Goal: Task Accomplishment & Management: Manage account settings

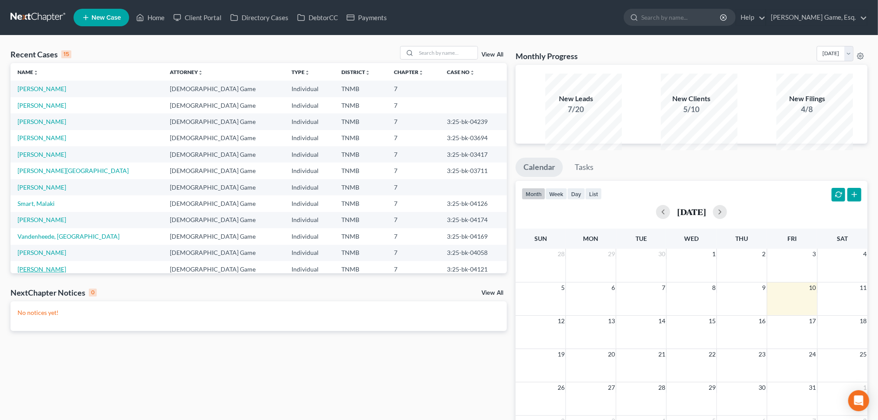
click at [56, 273] on link "[PERSON_NAME]" at bounding box center [41, 268] width 49 height 7
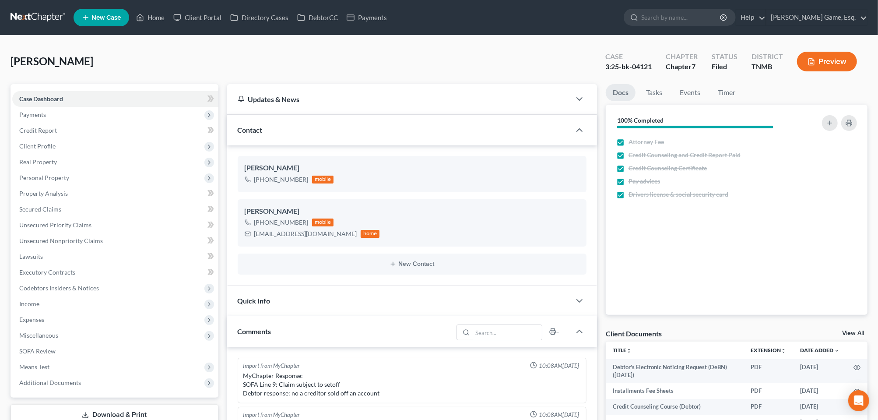
scroll to position [228, 0]
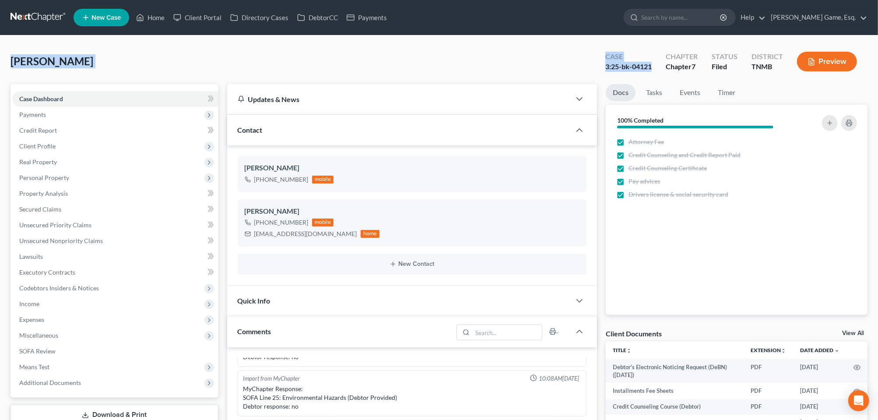
drag, startPoint x: 14, startPoint y: 77, endPoint x: 599, endPoint y: 91, distance: 585.1
click at [599, 84] on div "Dove, Tonika Upgraded Case 3:25-bk-04121 Chapter Chapter 7 Status Filed Distric…" at bounding box center [438, 65] width 857 height 38
drag, startPoint x: 599, startPoint y: 91, endPoint x: 592, endPoint y: 87, distance: 8.4
copy div "Dove, Tonika Upgraded Case 3:25-bk-04121"
click at [595, 57] on div "Case 3:25-bk-04121 Chapter Chapter 7 Status Filed District TNMB Preview" at bounding box center [731, 61] width 273 height 31
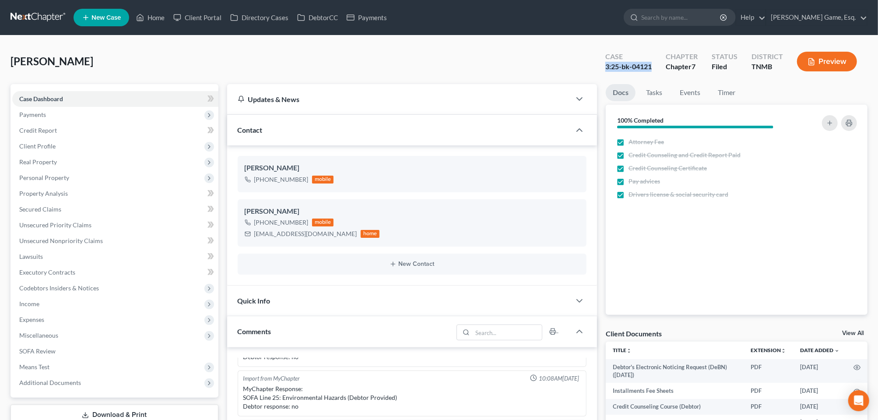
drag, startPoint x: 541, startPoint y: 81, endPoint x: 602, endPoint y: 84, distance: 61.8
click at [602, 75] on div "Case 3:25-bk-04121" at bounding box center [628, 62] width 60 height 26
drag, startPoint x: 603, startPoint y: 84, endPoint x: 581, endPoint y: 85, distance: 21.9
copy div "3:25-bk-04121"
drag, startPoint x: 8, startPoint y: 74, endPoint x: 602, endPoint y: 83, distance: 594.6
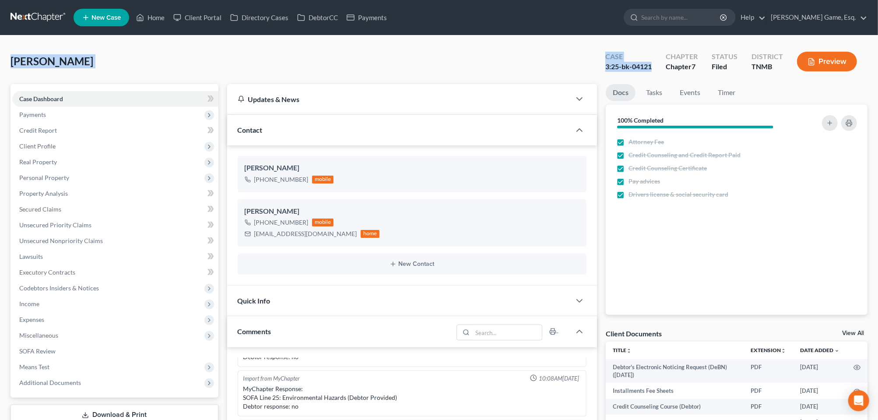
click at [602, 83] on div "Dove, Tonika Upgraded Case 3:25-bk-04121 Chapter Chapter 7 Status Filed Distric…" at bounding box center [439, 420] width 878 height 770
drag, startPoint x: 602, startPoint y: 83, endPoint x: 561, endPoint y: 83, distance: 41.6
copy div "Dove, Tonika Upgraded Case 3:25-bk-04121"
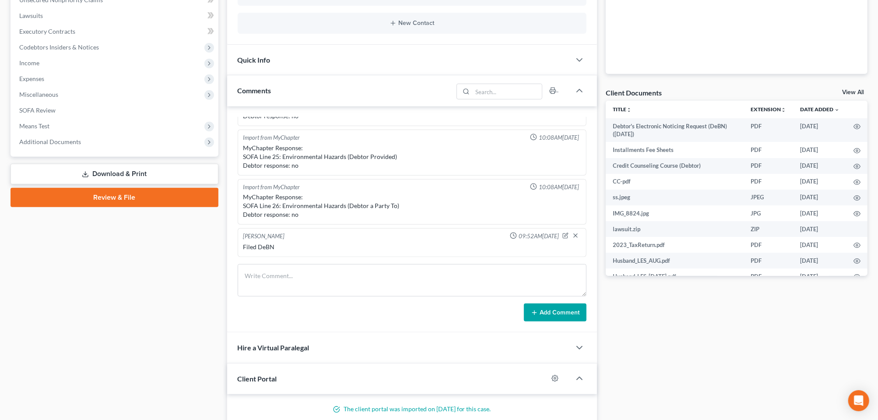
scroll to position [383, 0]
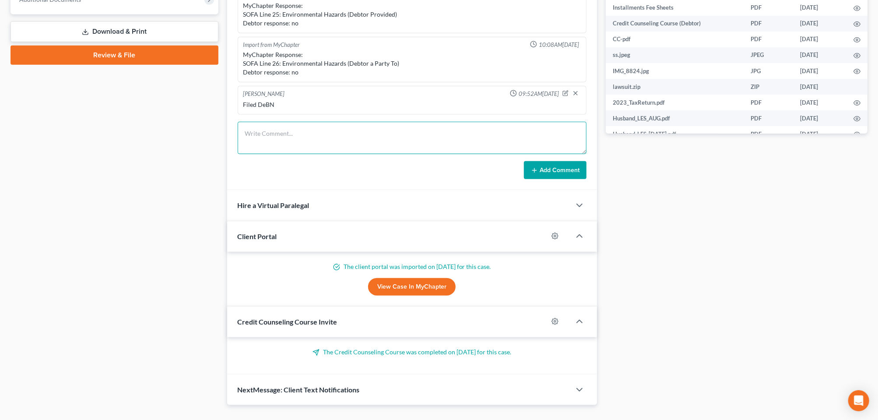
click at [276, 154] on textarea at bounding box center [412, 138] width 349 height 32
type textarea "Sent all docs to trustee and us trustee"
click at [544, 179] on button "Add Comment" at bounding box center [555, 170] width 63 height 18
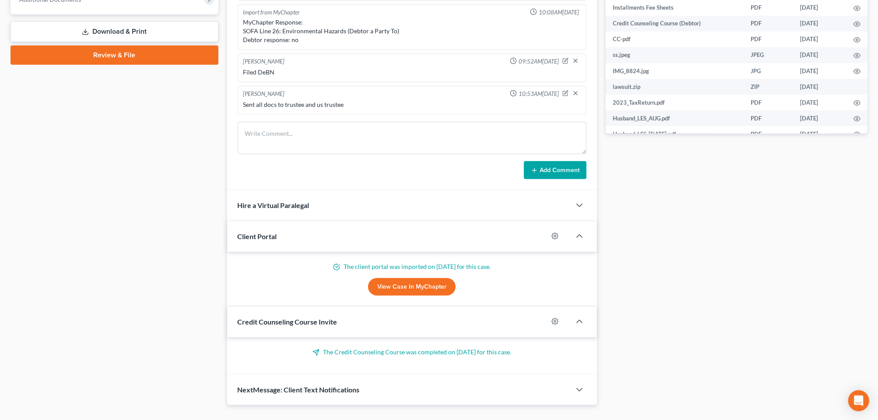
scroll to position [0, 0]
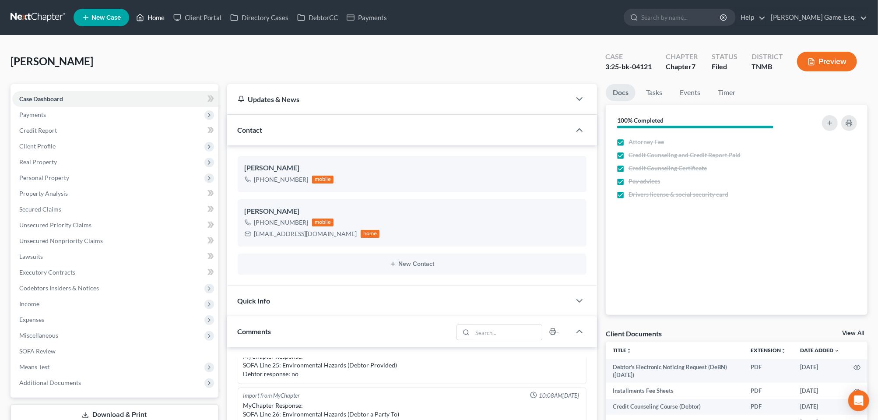
click at [169, 25] on link "Home" at bounding box center [150, 18] width 37 height 16
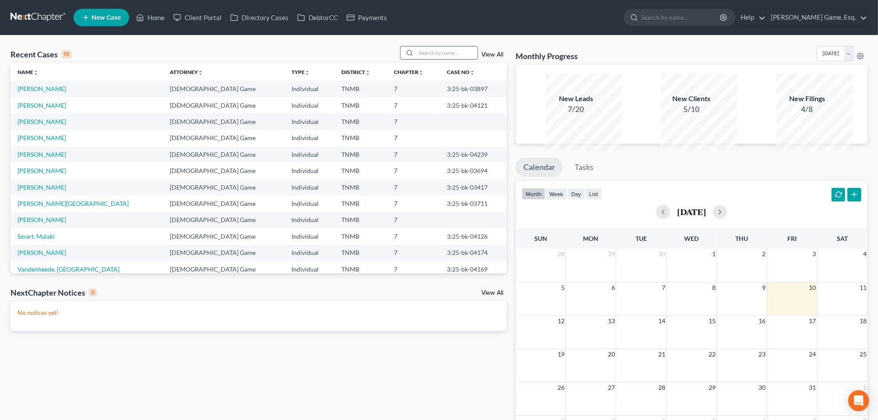
click at [434, 59] on input "search" at bounding box center [446, 52] width 61 height 13
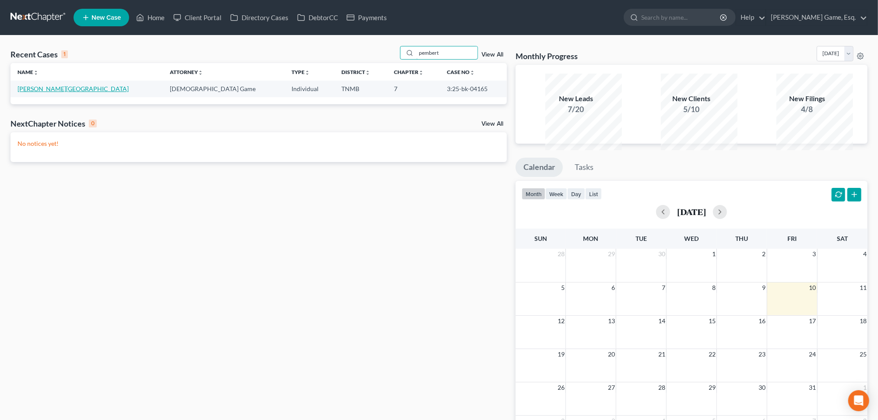
type input "pembert"
click at [83, 92] on link "Pemberton, Brittany" at bounding box center [72, 88] width 111 height 7
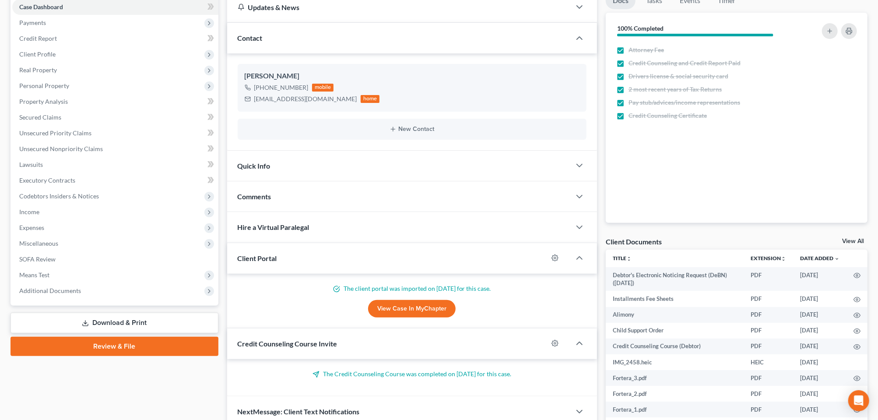
scroll to position [283, 0]
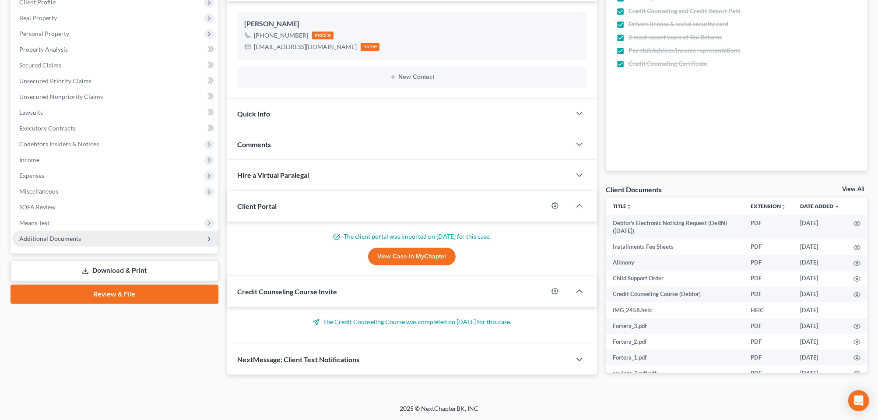
click at [65, 234] on span "Additional Documents" at bounding box center [50, 237] width 62 height 7
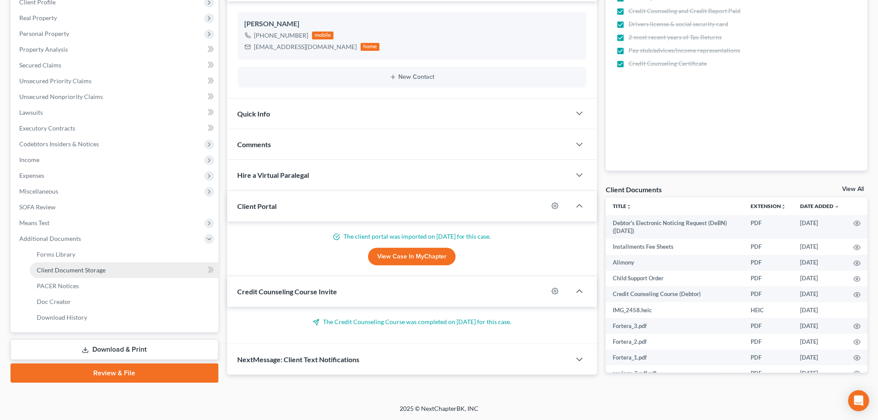
click at [67, 266] on span "Client Document Storage" at bounding box center [71, 269] width 69 height 7
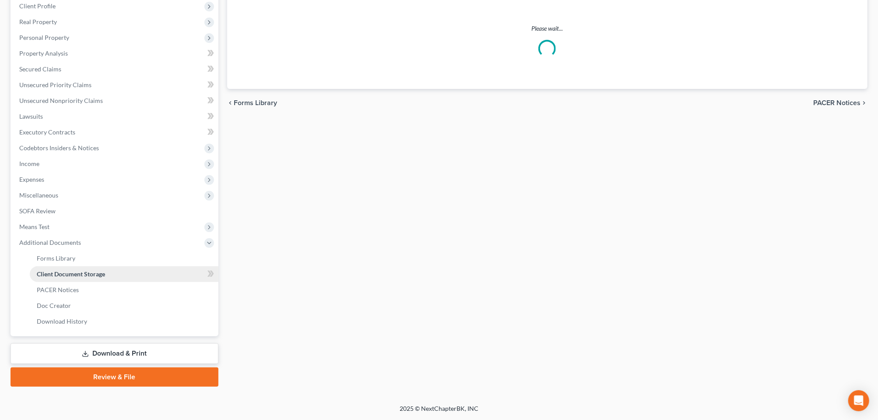
select select "0"
select select "8"
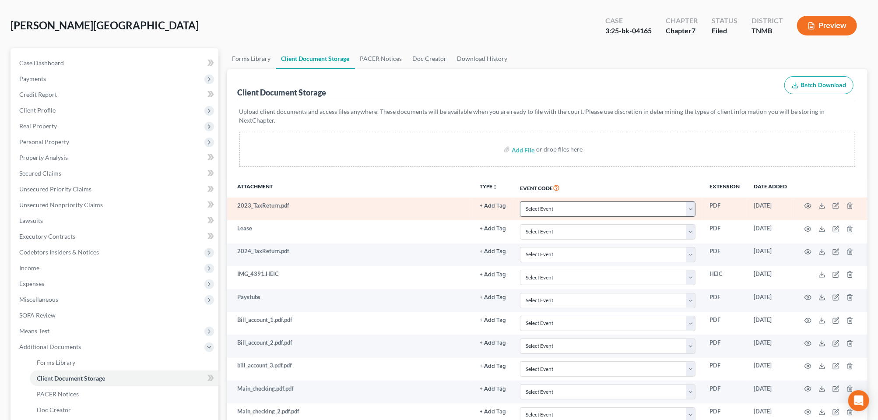
scroll to position [109, 0]
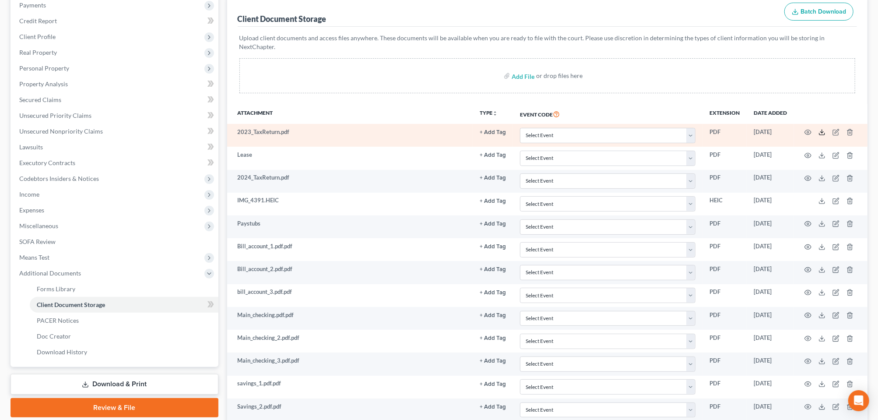
click at [818, 136] on icon at bounding box center [821, 132] width 7 height 7
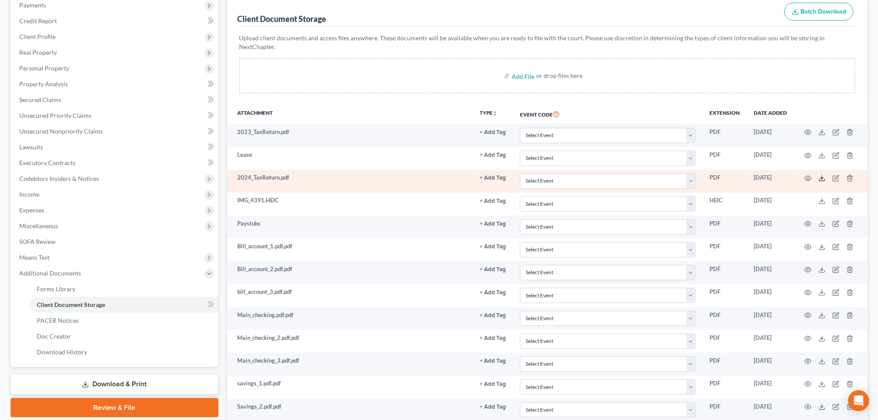
click at [818, 182] on icon at bounding box center [821, 178] width 7 height 7
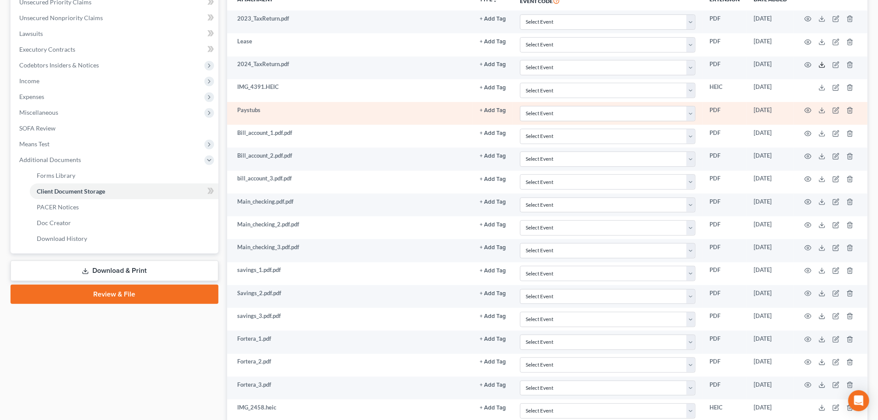
scroll to position [273, 0]
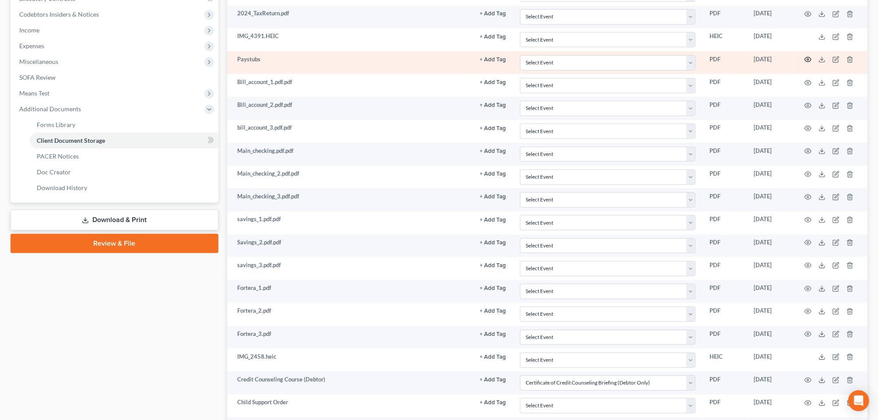
click at [805, 62] on icon "button" at bounding box center [808, 59] width 7 height 5
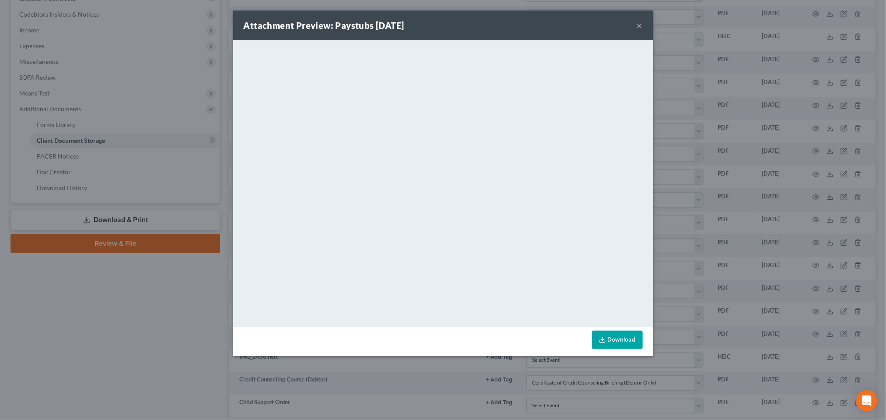
click at [643, 30] on button "×" at bounding box center [640, 25] width 6 height 10
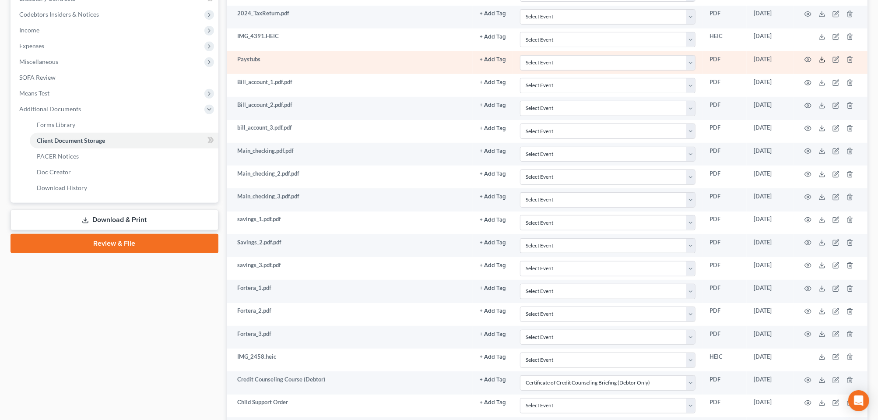
click at [818, 63] on icon at bounding box center [821, 59] width 7 height 7
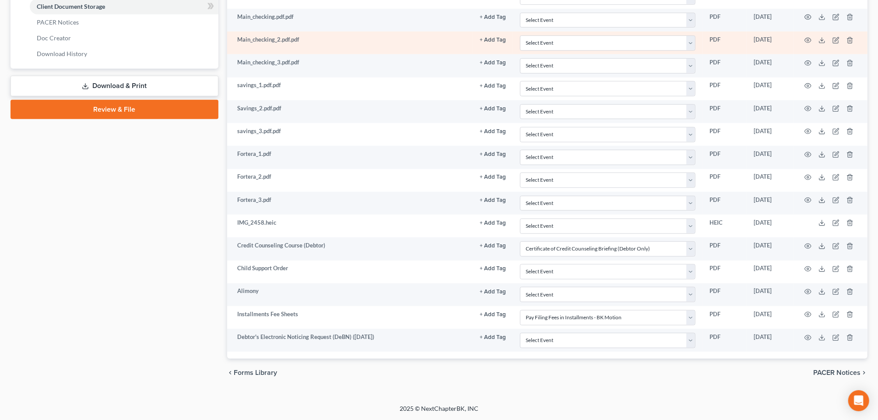
scroll to position [609, 0]
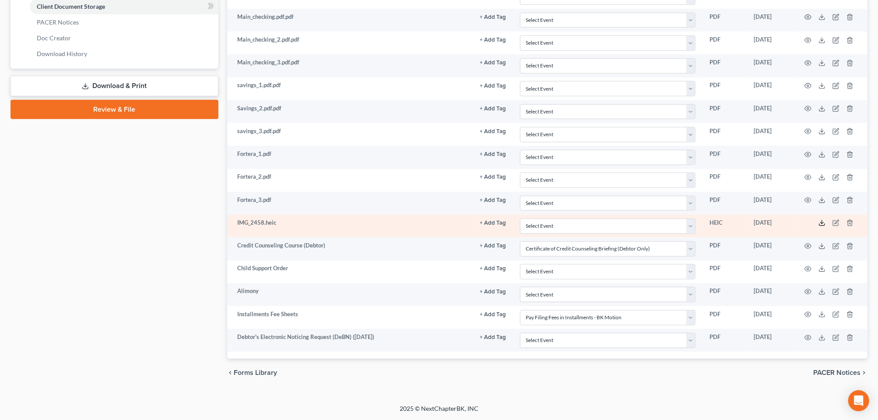
click at [818, 219] on icon at bounding box center [821, 222] width 7 height 7
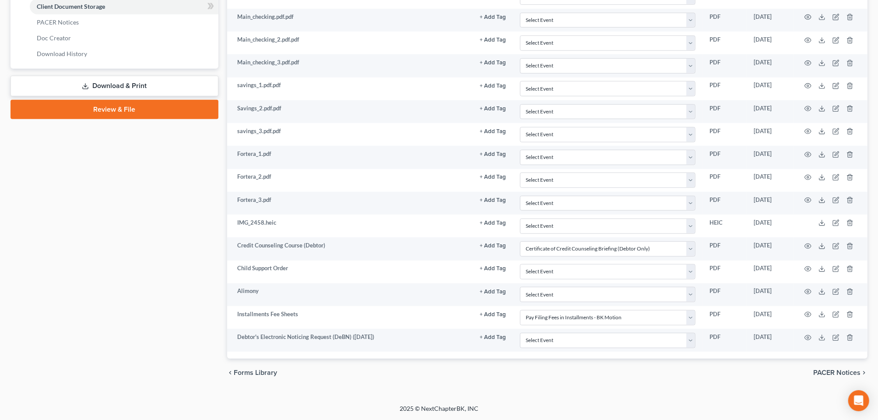
click at [182, 262] on div "Case Dashboard Payments Invoices Payments Payments Credit Report Client Profile" at bounding box center [114, 32] width 217 height 710
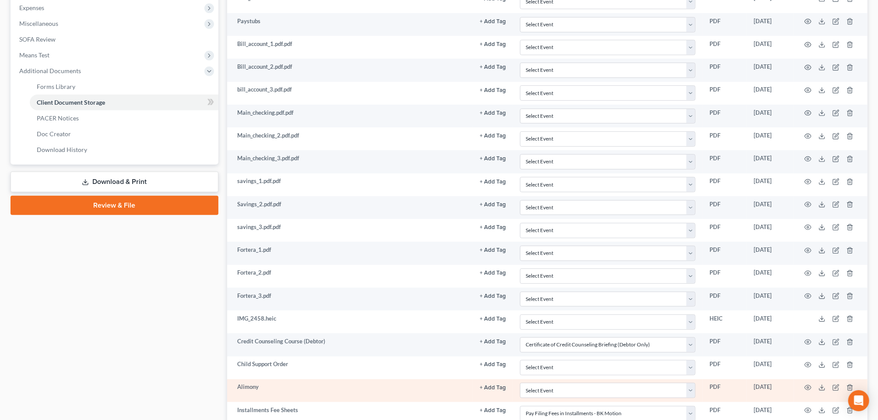
scroll to position [226, 0]
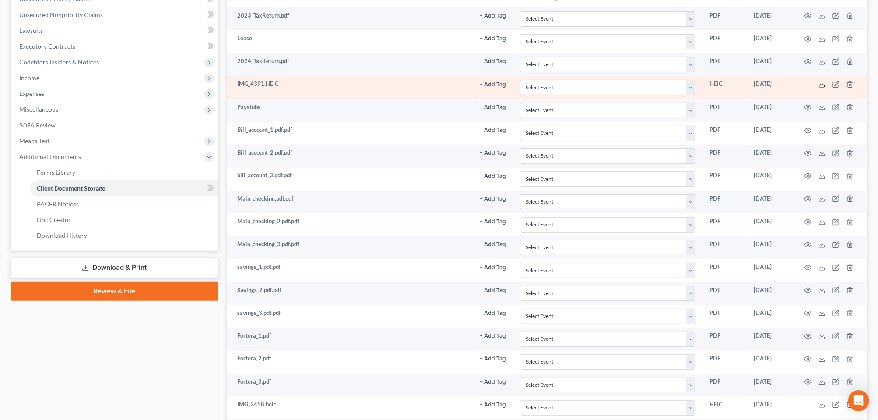
click at [818, 88] on icon at bounding box center [821, 84] width 7 height 7
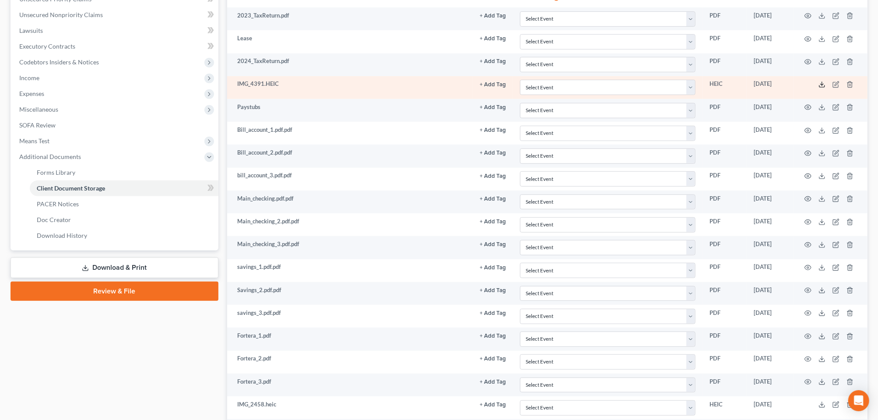
click at [818, 88] on icon at bounding box center [821, 84] width 7 height 7
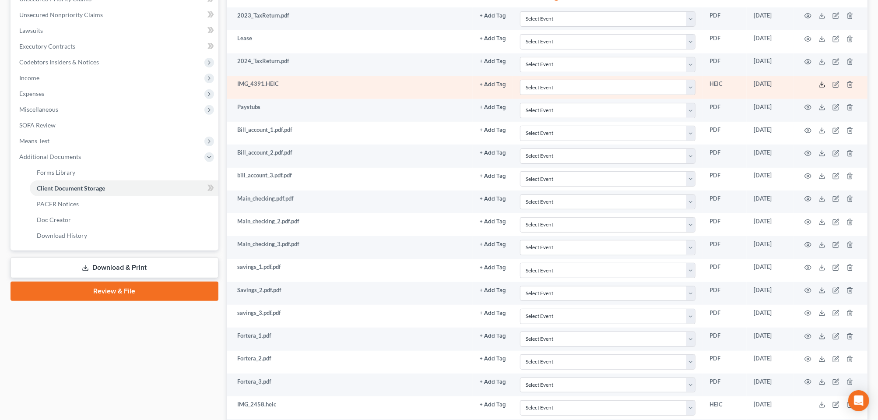
click at [819, 87] on icon at bounding box center [821, 86] width 5 height 2
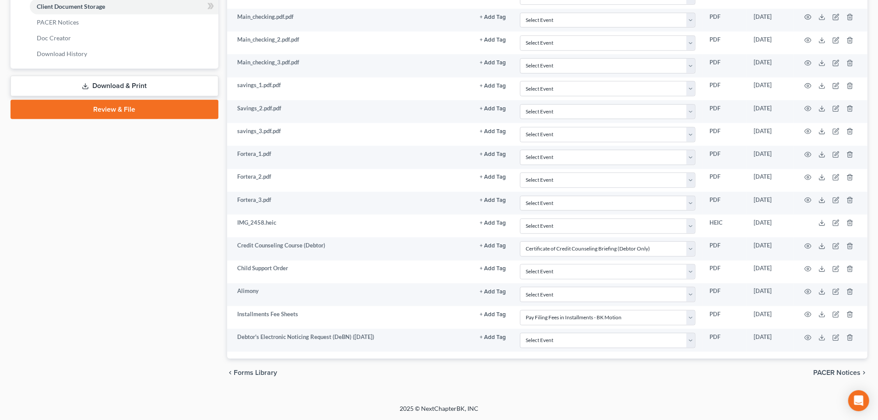
scroll to position [554, 0]
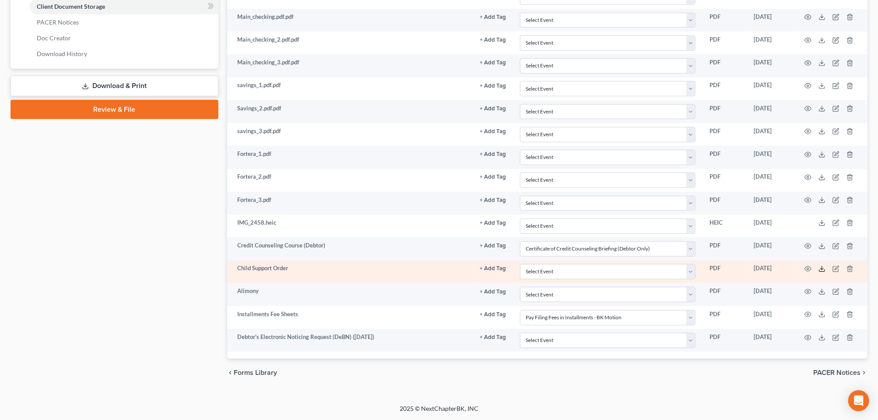
click at [818, 272] on icon at bounding box center [821, 268] width 7 height 7
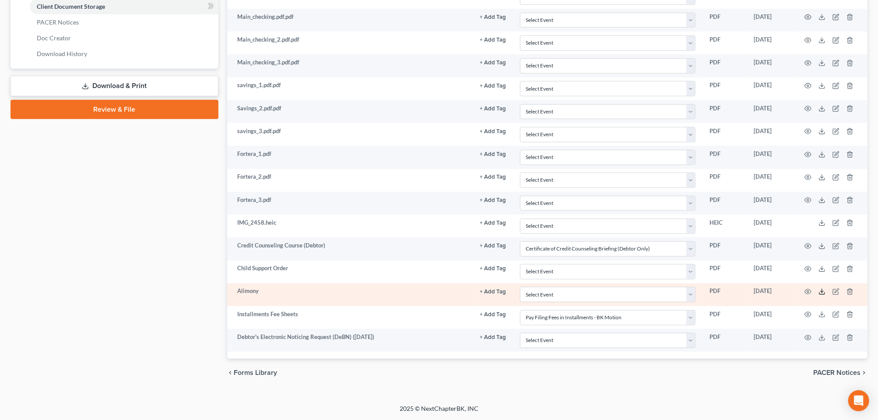
click at [819, 294] on icon at bounding box center [821, 293] width 5 height 2
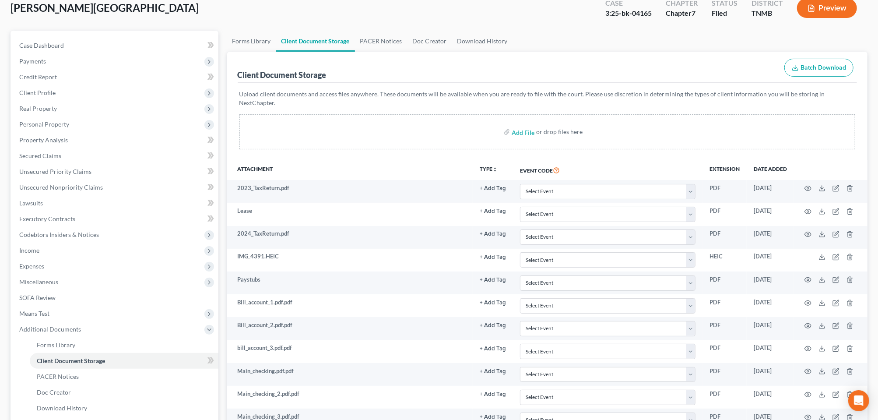
scroll to position [0, 0]
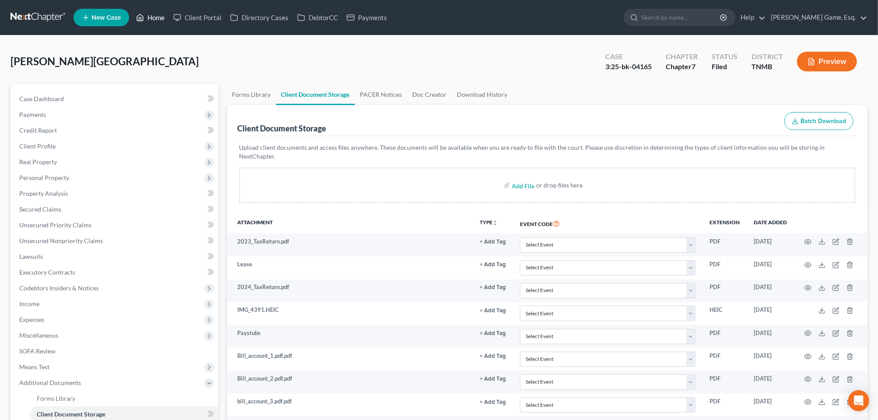
click at [169, 20] on link "Home" at bounding box center [150, 18] width 37 height 16
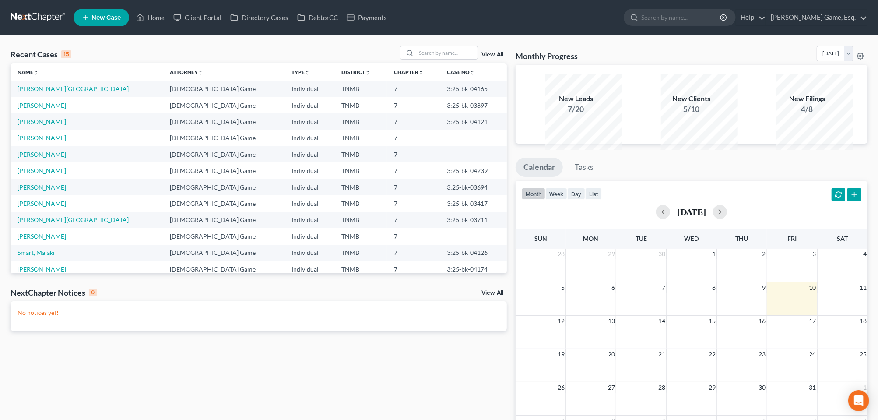
click at [69, 92] on link "Pemberton, Brittany" at bounding box center [72, 88] width 111 height 7
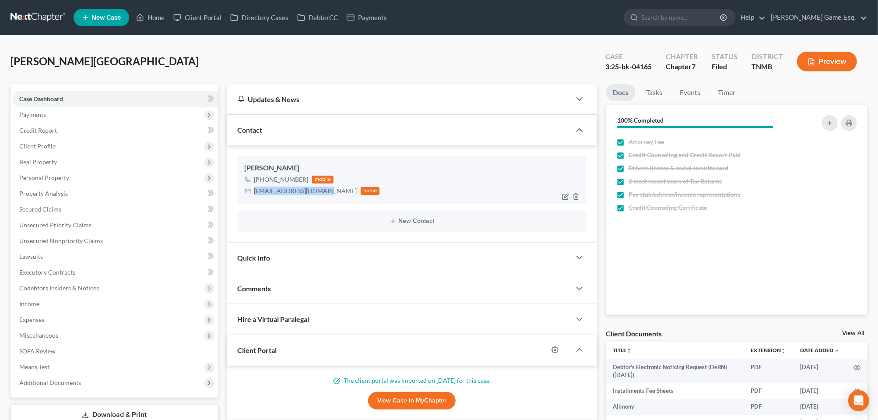
drag, startPoint x: 259, startPoint y: 235, endPoint x: 339, endPoint y: 238, distance: 79.7
click at [339, 196] on div "brittany.jng@gmail.com home" at bounding box center [312, 190] width 135 height 11
drag, startPoint x: 339, startPoint y: 238, endPoint x: 303, endPoint y: 234, distance: 36.4
copy div "brittany.jng@gmail.com"
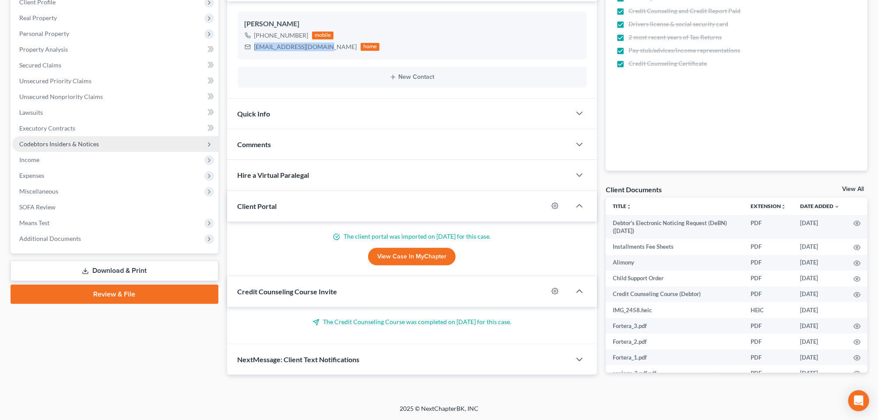
scroll to position [273, 0]
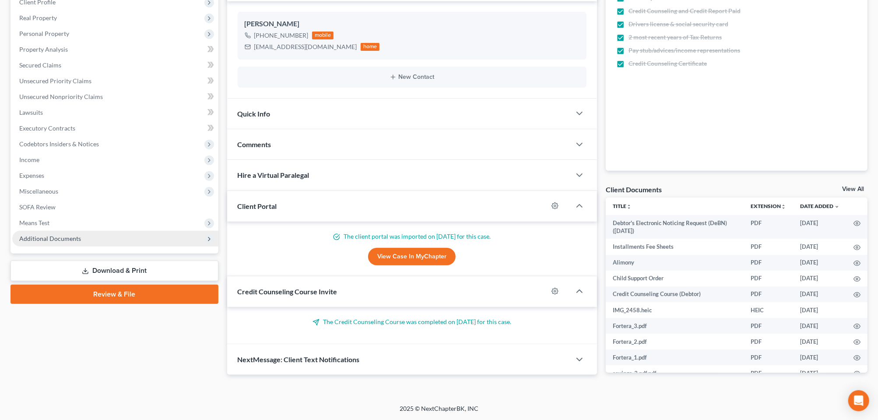
click at [80, 234] on span "Additional Documents" at bounding box center [50, 237] width 62 height 7
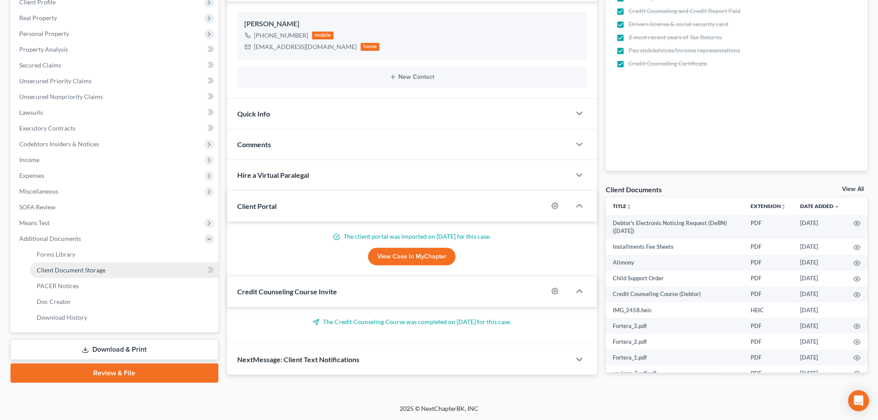
click at [74, 266] on span "Client Document Storage" at bounding box center [71, 269] width 69 height 7
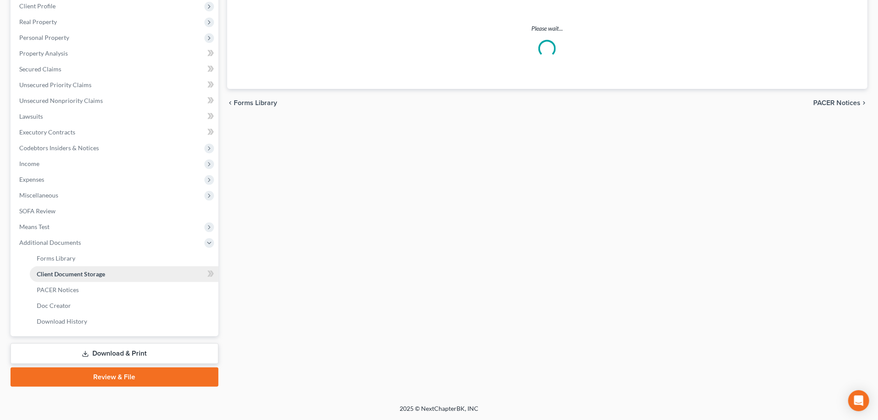
scroll to position [226, 0]
select select "0"
select select "8"
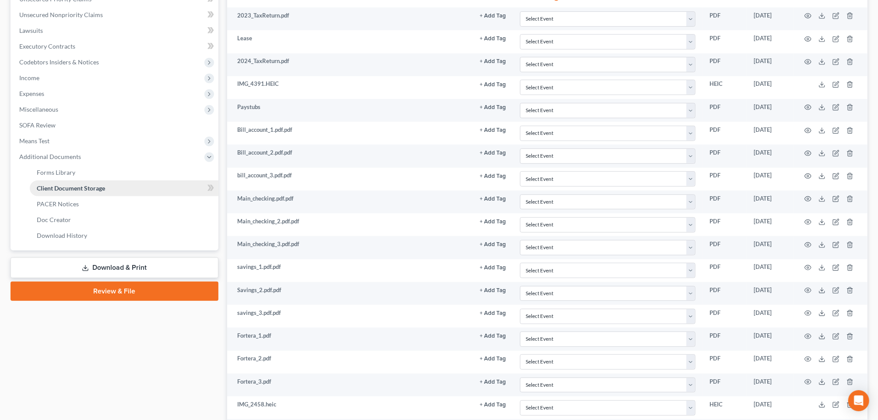
scroll to position [0, 0]
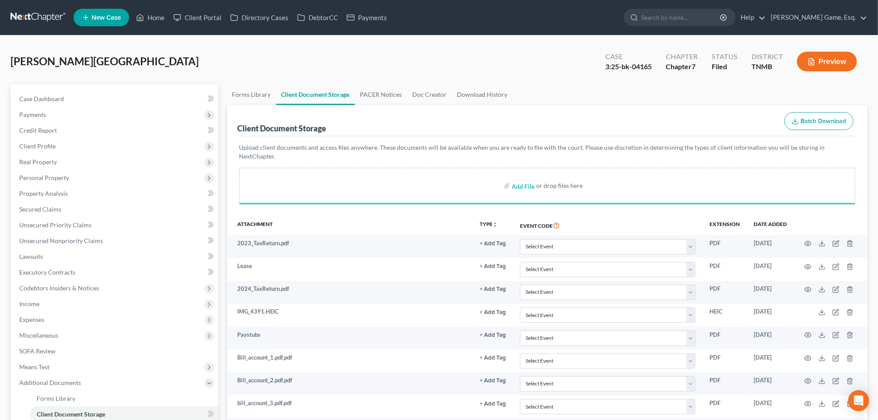
select select "0"
select select "8"
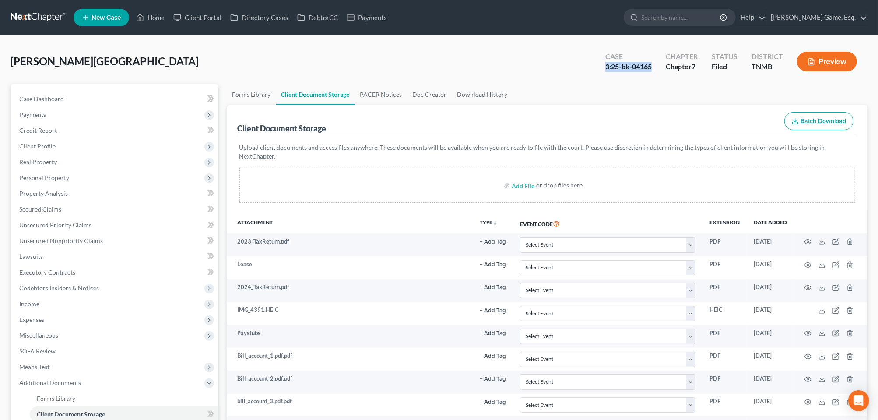
drag, startPoint x: 539, startPoint y: 80, endPoint x: 597, endPoint y: 83, distance: 57.8
click at [598, 75] on div "Case 3:25-bk-04165" at bounding box center [628, 62] width 60 height 26
drag, startPoint x: 597, startPoint y: 83, endPoint x: 563, endPoint y: 86, distance: 34.3
copy div "3:25-bk-04165"
drag, startPoint x: 15, startPoint y: 74, endPoint x: 601, endPoint y: 89, distance: 586.0
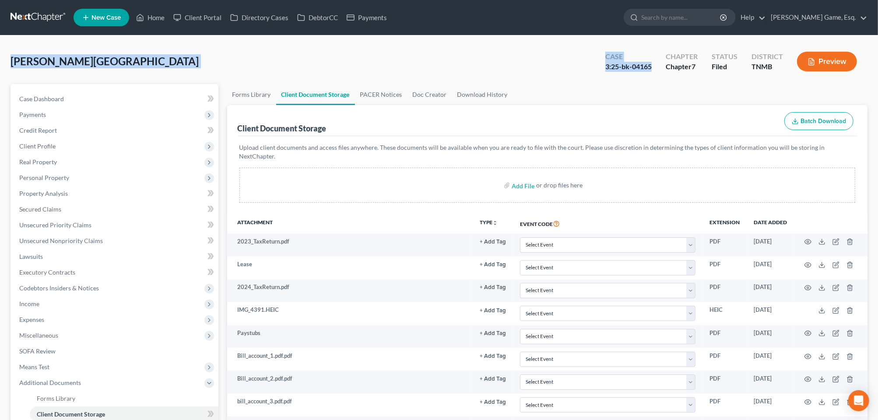
click at [601, 84] on div "Pemberton, Brittany Upgraded Case 3:25-bk-04165 Chapter Chapter 7 Status Filed …" at bounding box center [438, 65] width 857 height 38
drag, startPoint x: 601, startPoint y: 89, endPoint x: 585, endPoint y: 85, distance: 16.7
copy div "Pemberton, Brittany Upgraded Case 3:25-bk-04165"
click at [57, 102] on span "Case Dashboard" at bounding box center [41, 98] width 45 height 7
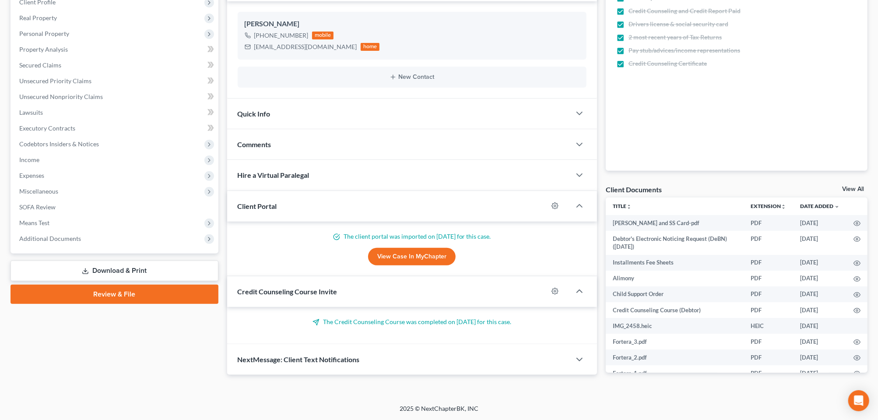
scroll to position [283, 0]
click at [266, 140] on span "Comments" at bounding box center [255, 144] width 34 height 8
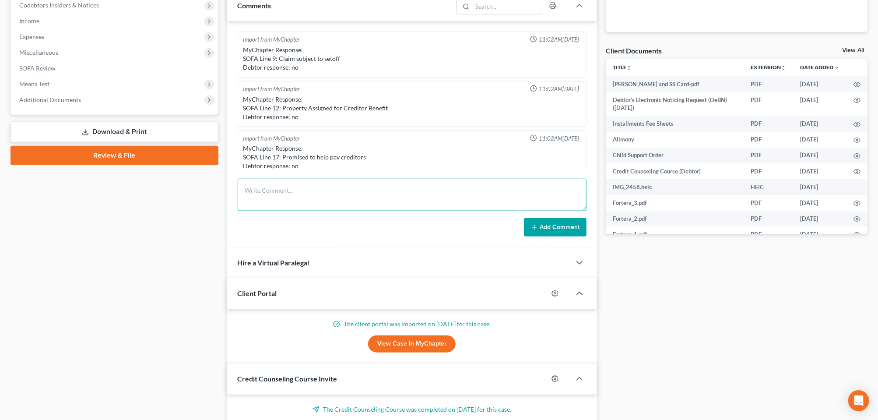
click at [272, 211] on textarea at bounding box center [412, 194] width 349 height 32
type textarea "Sent all docs to trustee and us trustee"
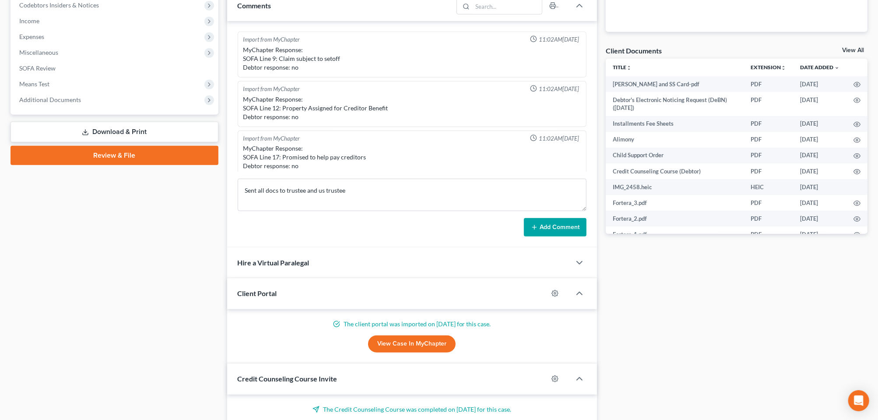
click at [553, 236] on button "Add Comment" at bounding box center [555, 227] width 63 height 18
